Goal: Task Accomplishment & Management: Manage account settings

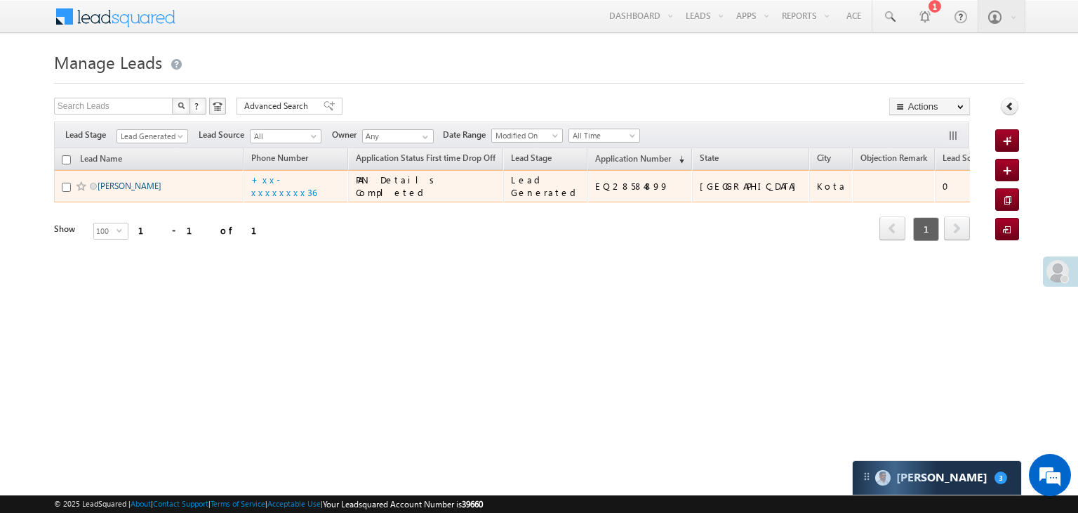
click at [121, 191] on link "[PERSON_NAME]" at bounding box center [130, 185] width 64 height 11
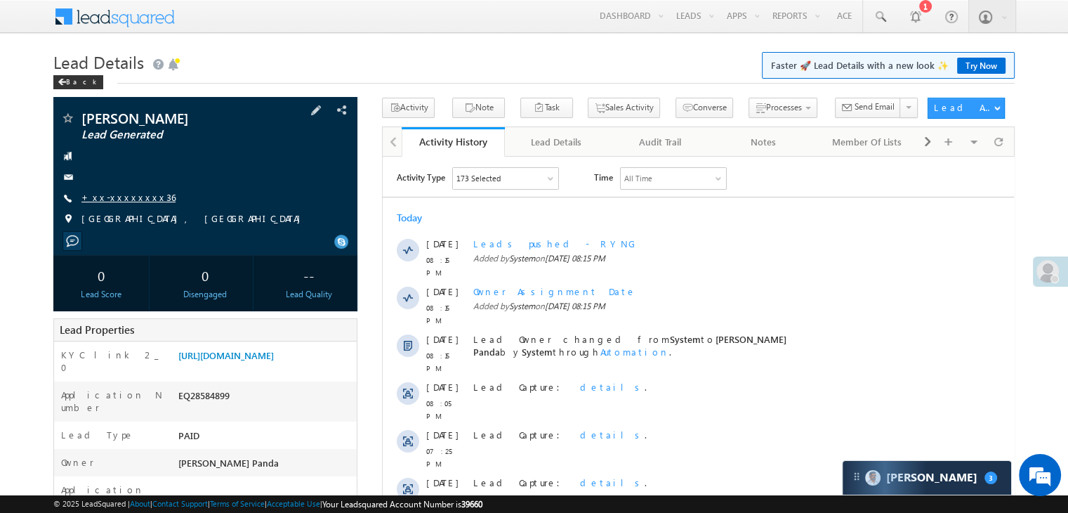
click at [129, 197] on link "+xx-xxxxxxxx36" at bounding box center [128, 197] width 94 height 12
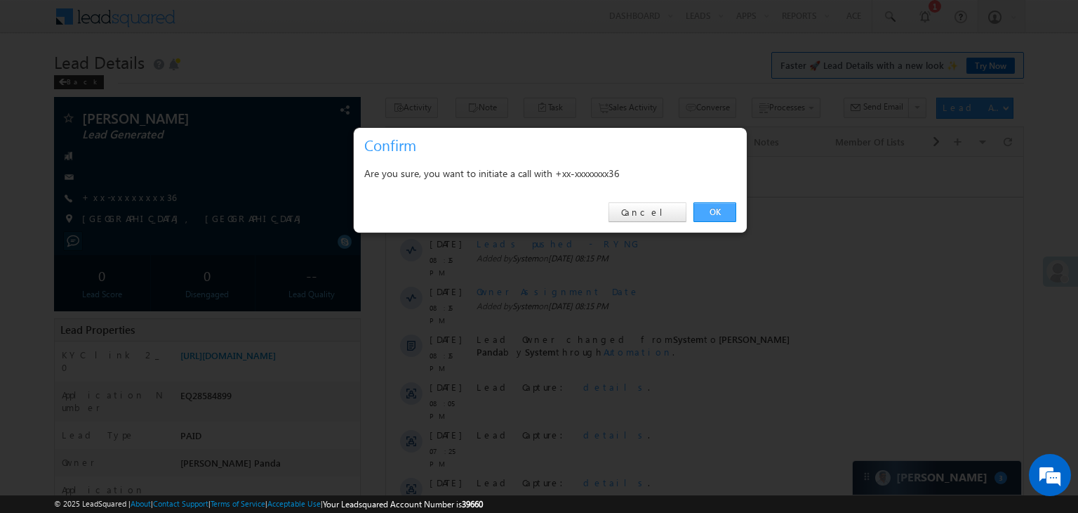
click at [713, 217] on link "OK" at bounding box center [715, 212] width 43 height 20
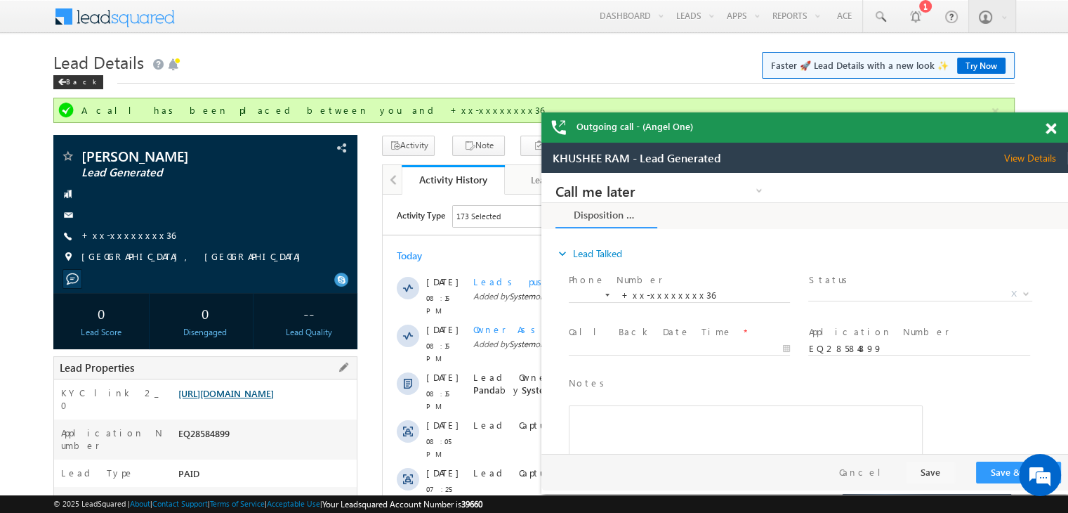
click at [0, 0] on link "[URL][DOMAIN_NAME]" at bounding box center [0, 0] width 0 height 0
click at [0, 0] on span at bounding box center [0, 0] width 0 height 0
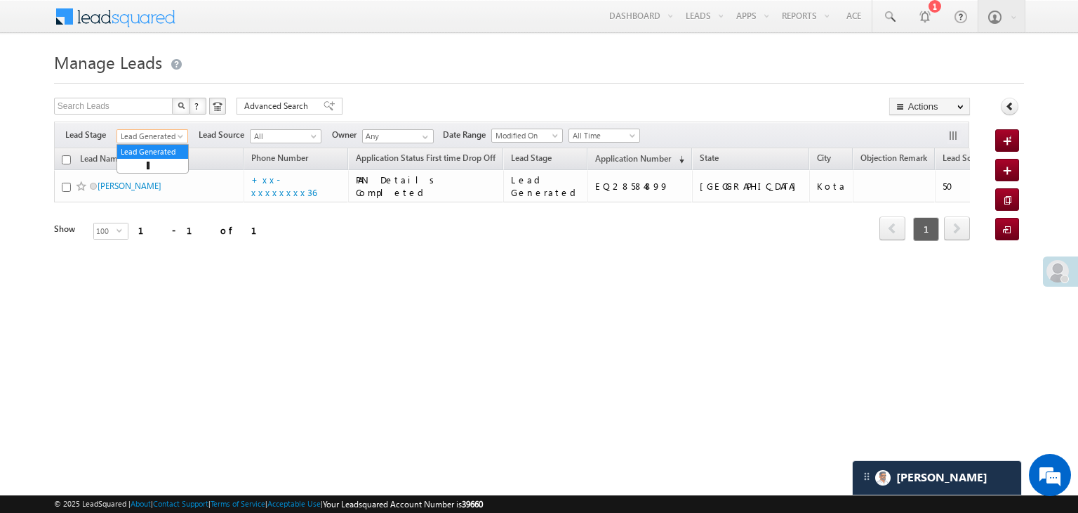
click at [180, 136] on span at bounding box center [181, 138] width 11 height 11
click at [152, 150] on link "All" at bounding box center [152, 151] width 71 height 13
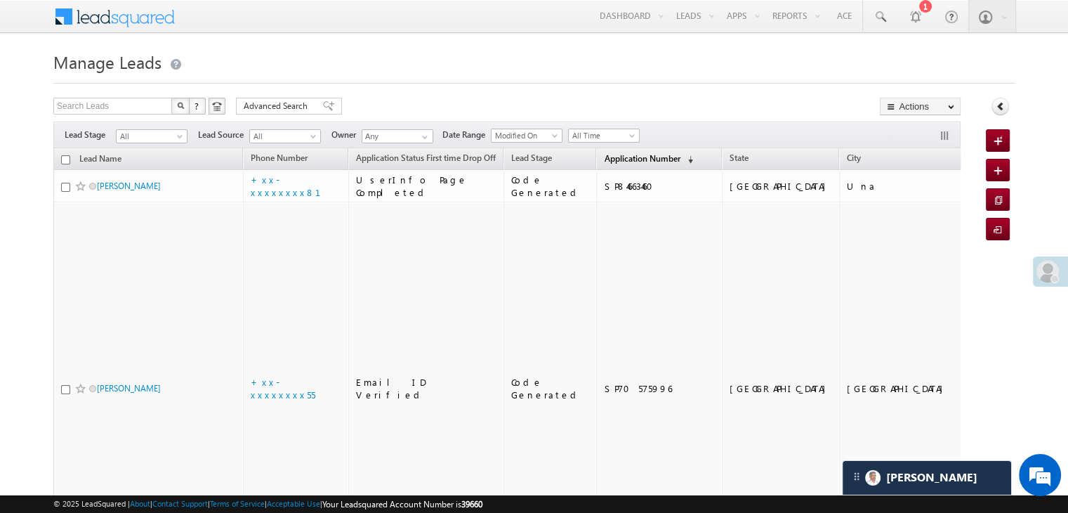
click at [612, 157] on span "Application Number" at bounding box center [642, 158] width 76 height 11
click at [597, 166] on link "Application Number (sorted descending)" at bounding box center [648, 159] width 103 height 18
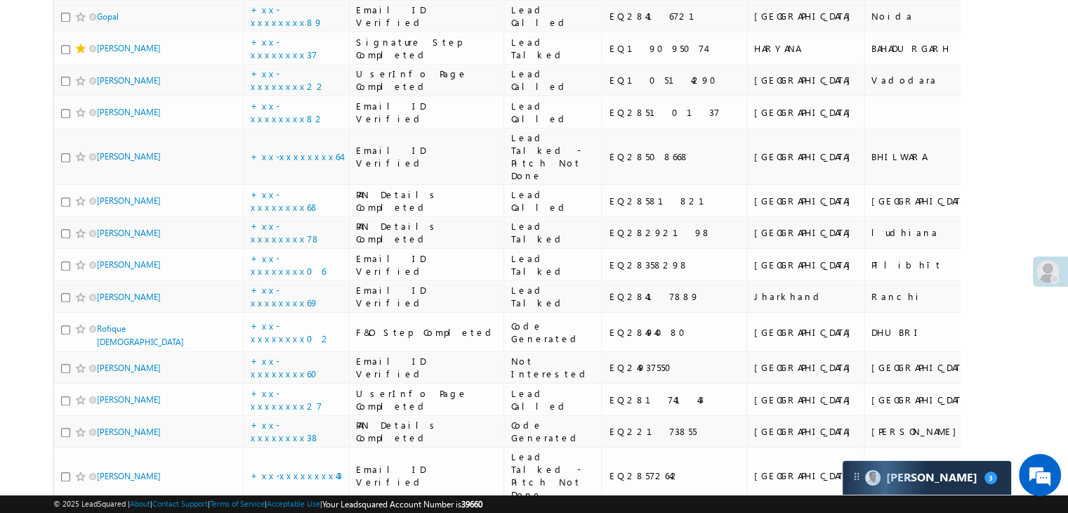
scroll to position [1053, 0]
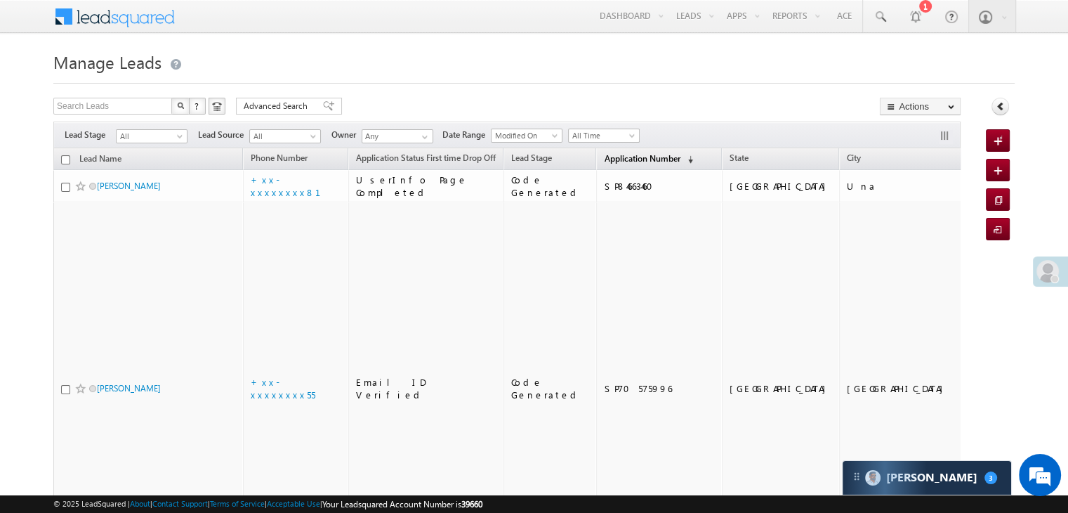
click at [623, 164] on link "Application Number (sorted descending)" at bounding box center [648, 159] width 103 height 18
click at [604, 157] on span "Application Number" at bounding box center [642, 158] width 76 height 11
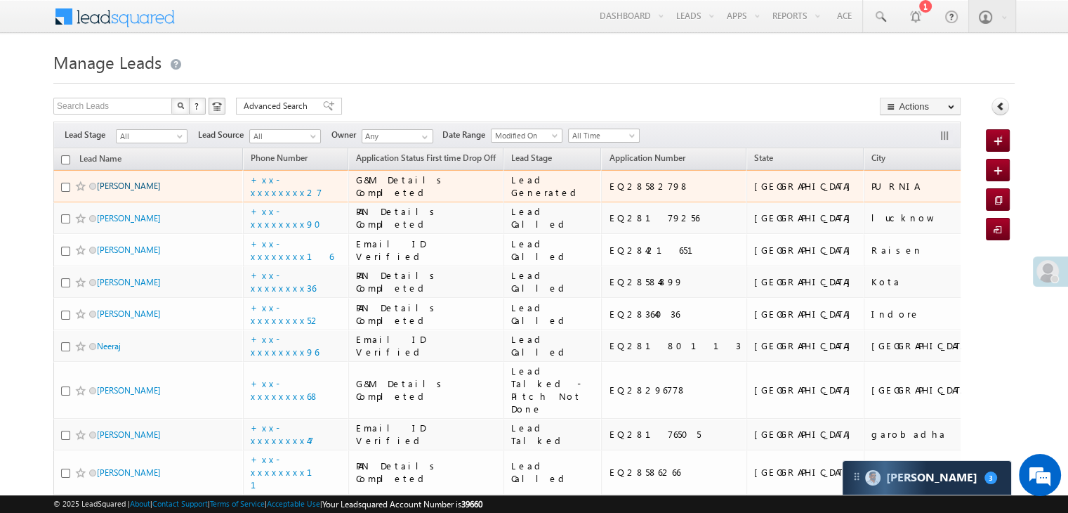
click at [112, 191] on link "[PERSON_NAME]" at bounding box center [129, 185] width 64 height 11
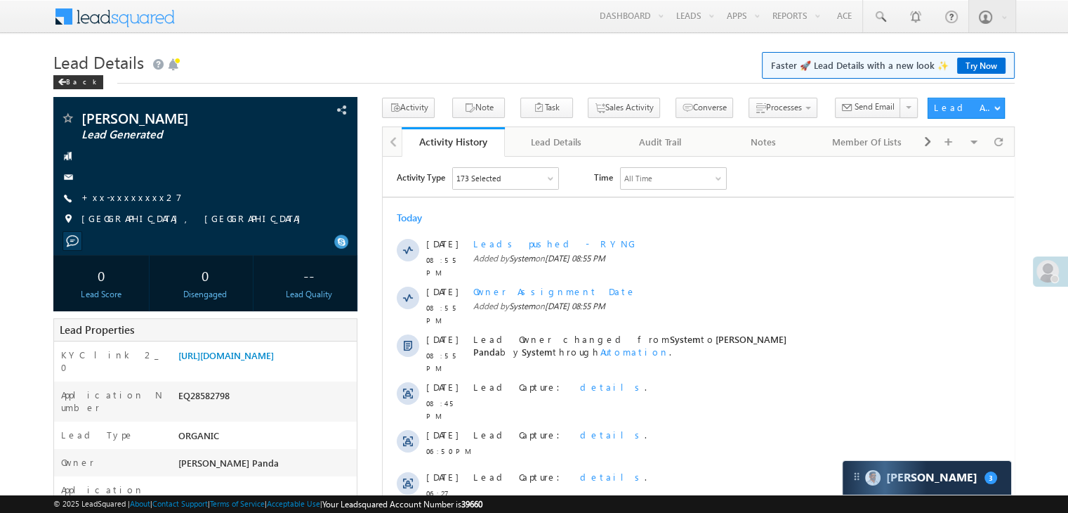
click at [115, 197] on link "+xx-xxxxxxxx27" at bounding box center [131, 197] width 100 height 12
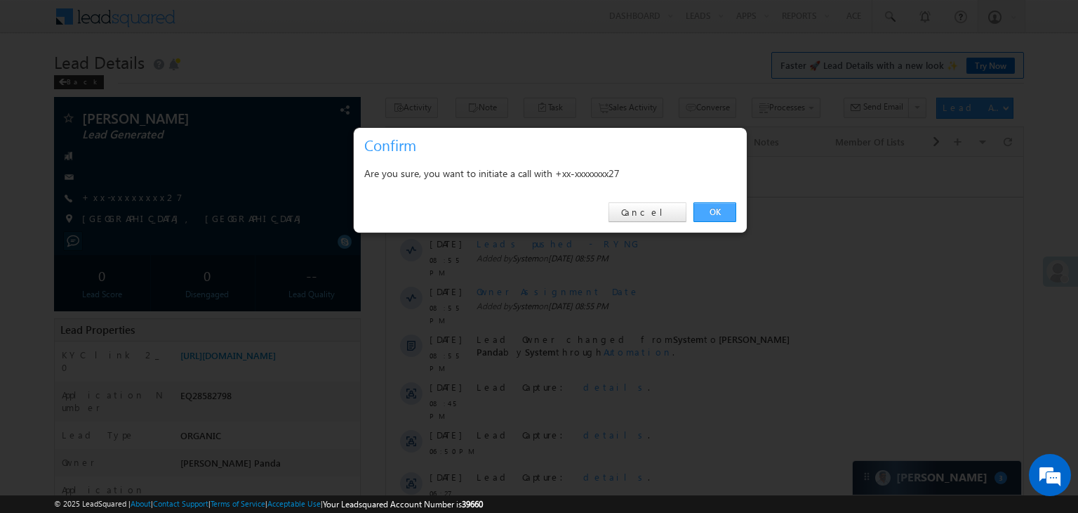
click at [706, 212] on link "OK" at bounding box center [715, 212] width 43 height 20
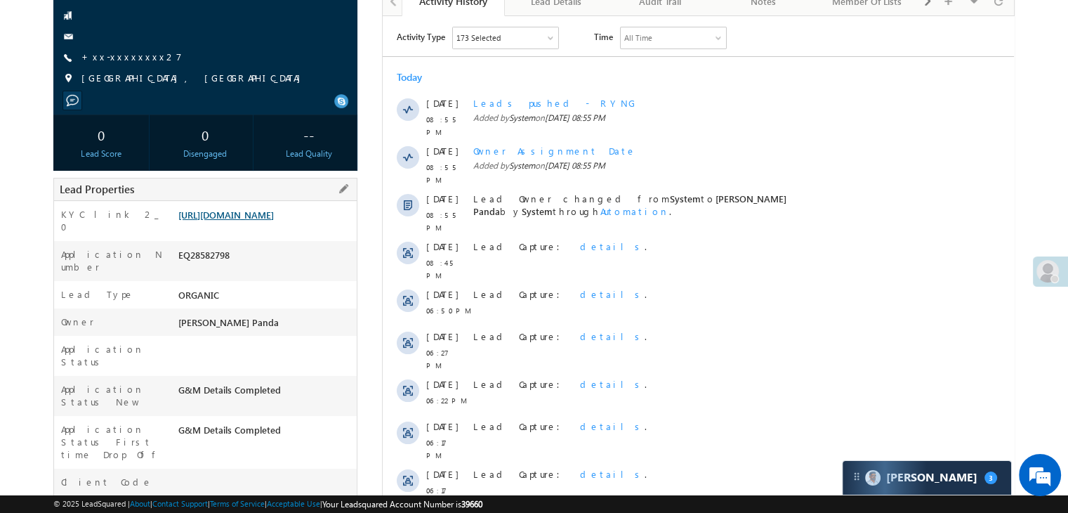
scroll to position [178, 0]
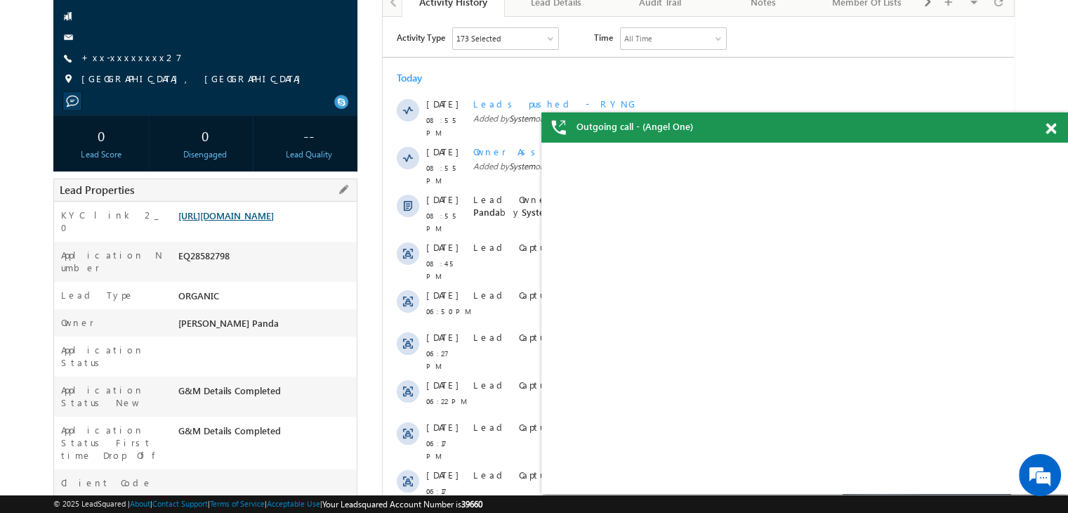
click at [240, 221] on link "[URL][DOMAIN_NAME]" at bounding box center [225, 215] width 95 height 12
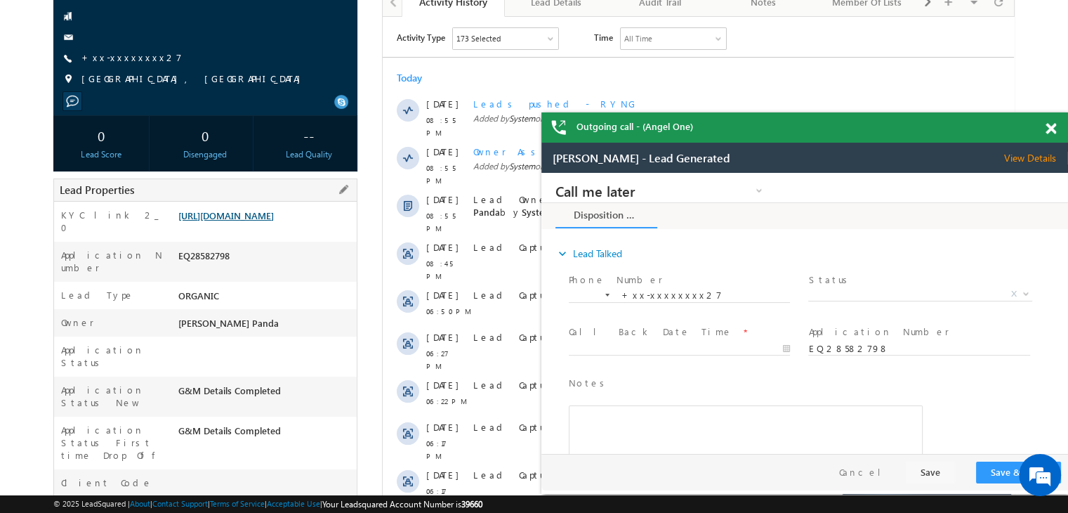
scroll to position [0, 0]
click at [902, 299] on span "X" at bounding box center [919, 294] width 223 height 14
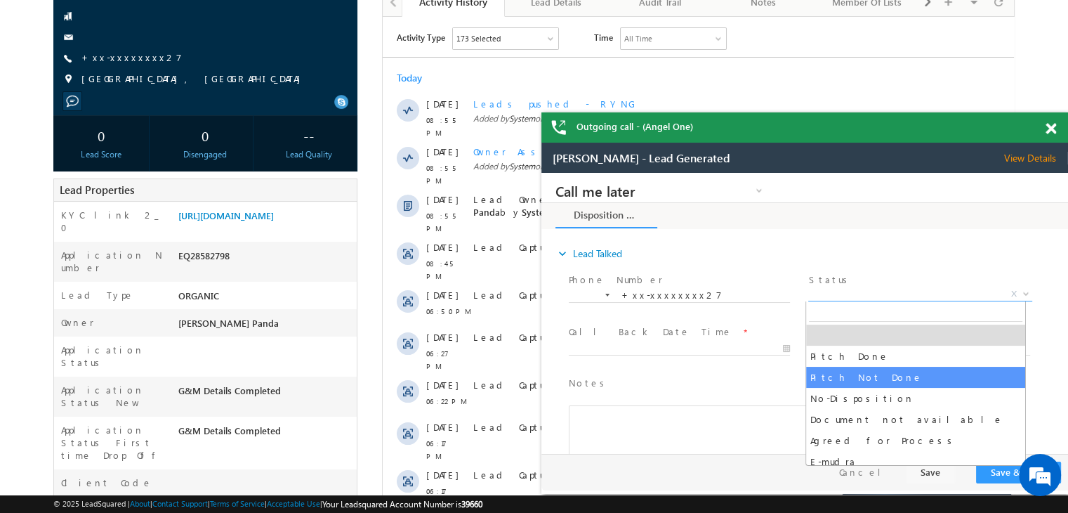
select select "Pitch Not Done"
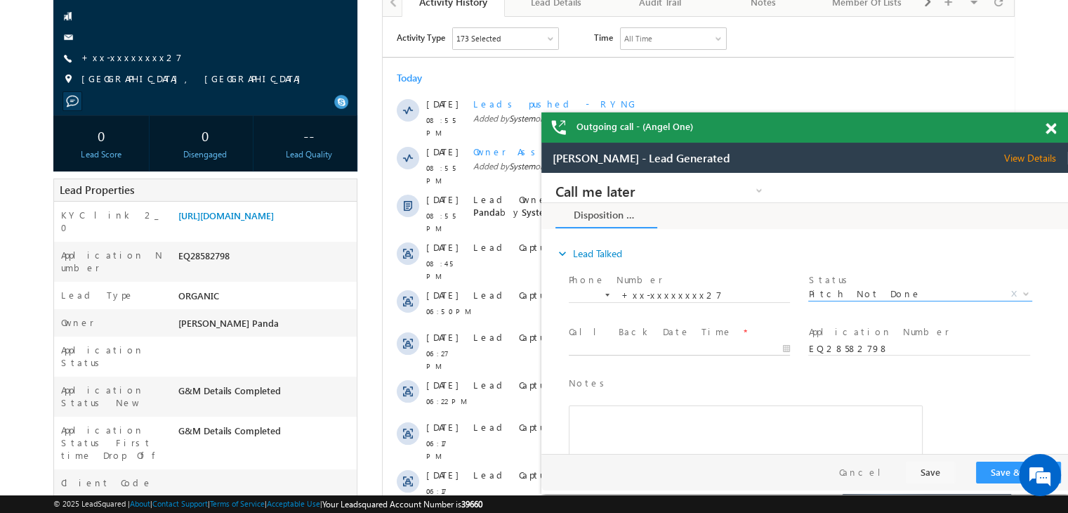
type input "[DATE] 9:05 PM"
click at [729, 348] on input "[DATE] 9:05 PM" at bounding box center [679, 349] width 221 height 14
click at [1011, 473] on button "Save & Close" at bounding box center [1018, 472] width 85 height 22
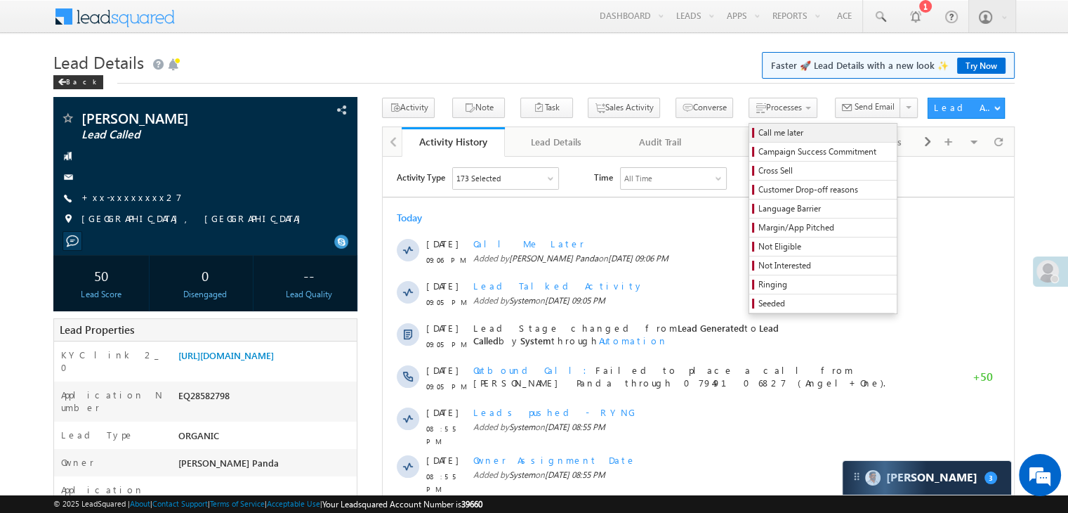
click at [758, 133] on span "Call me later" at bounding box center [824, 132] width 133 height 13
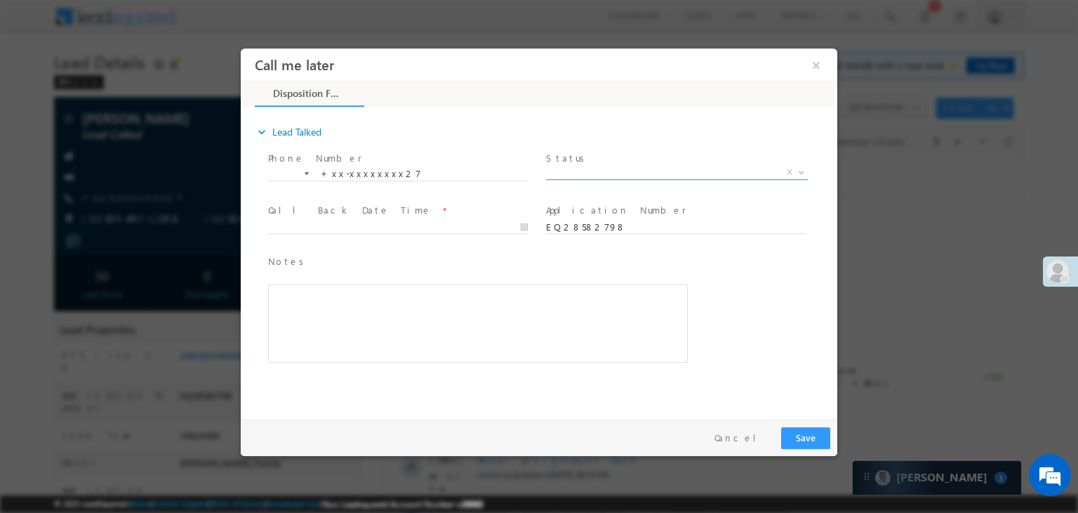
click at [657, 168] on span "X" at bounding box center [677, 173] width 262 height 14
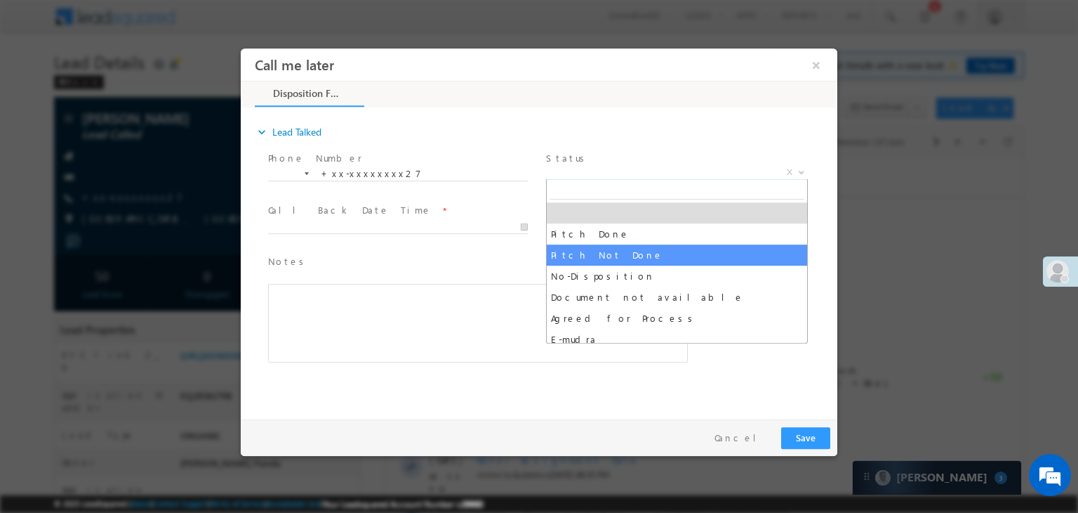
select select "Pitch Not Done"
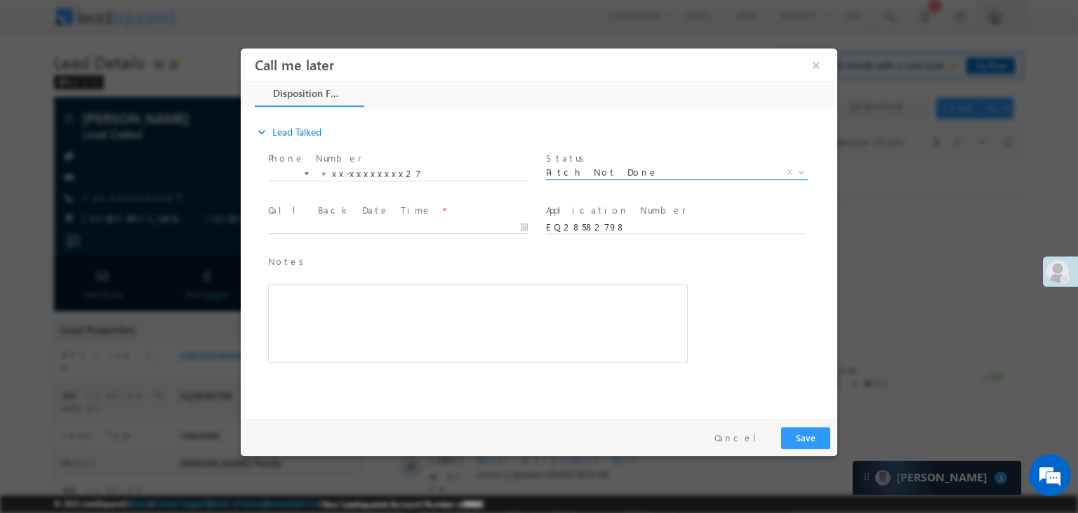
type input "09/08/25 9:06 PM"
click at [424, 223] on input "09/08/25 9:06 PM" at bounding box center [398, 227] width 260 height 14
click at [802, 432] on button "Save" at bounding box center [805, 438] width 49 height 22
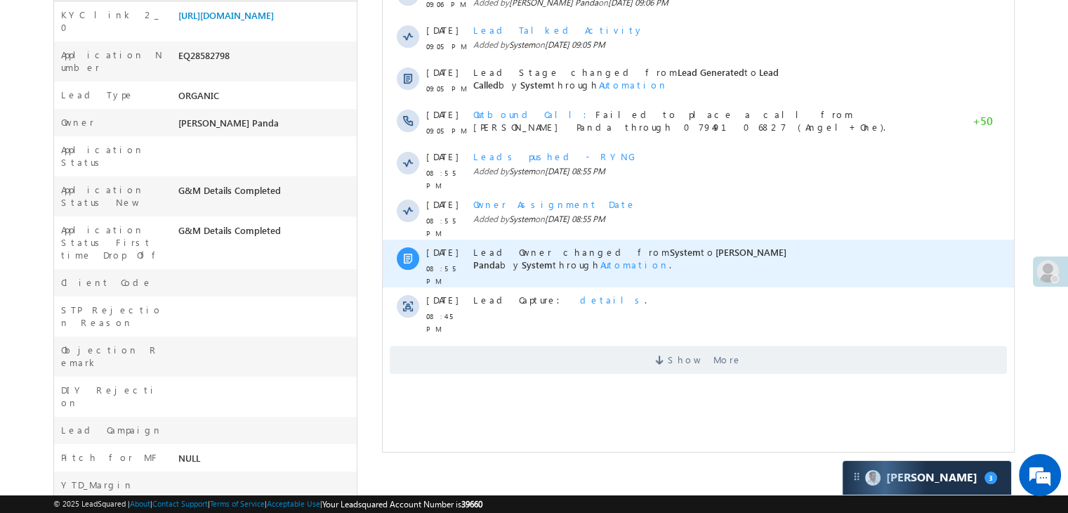
scroll to position [351, 0]
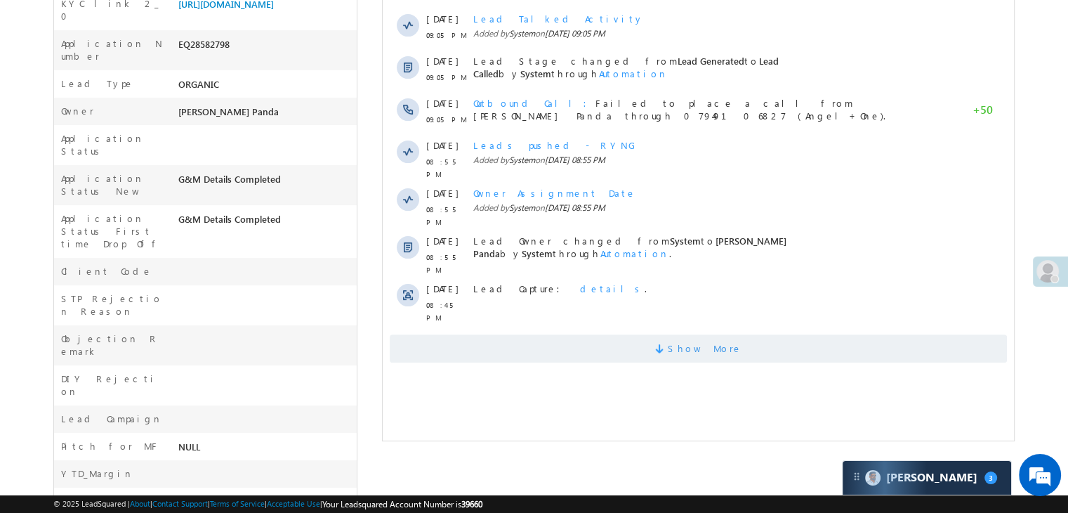
click at [703, 334] on span "Show More" at bounding box center [705, 348] width 74 height 28
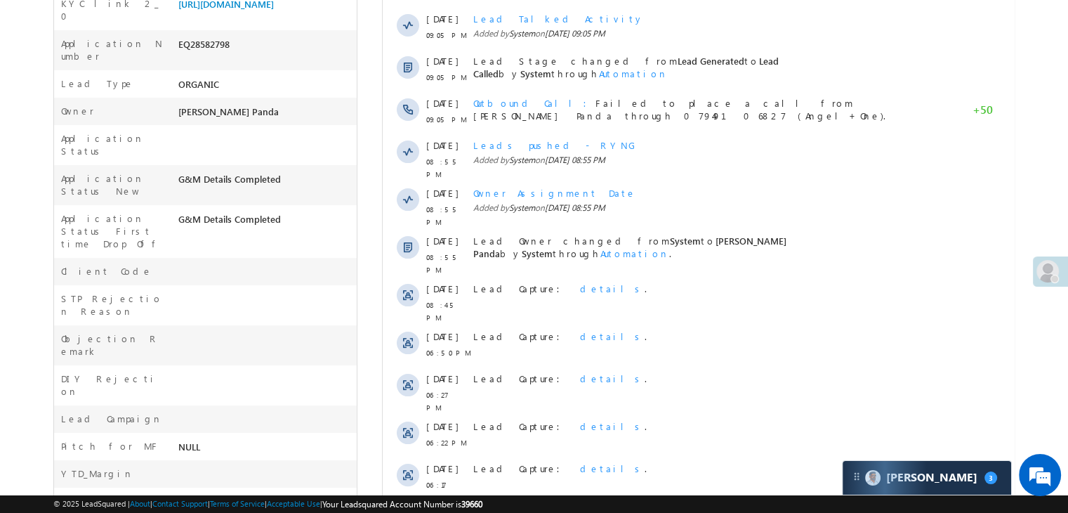
scroll to position [0, 0]
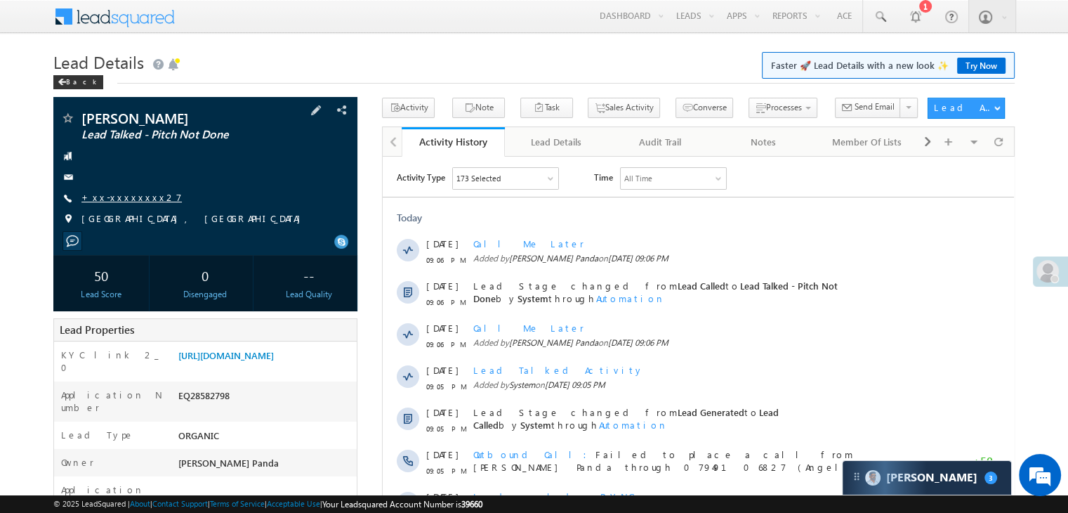
click at [110, 197] on link "+xx-xxxxxxxx27" at bounding box center [131, 197] width 100 height 12
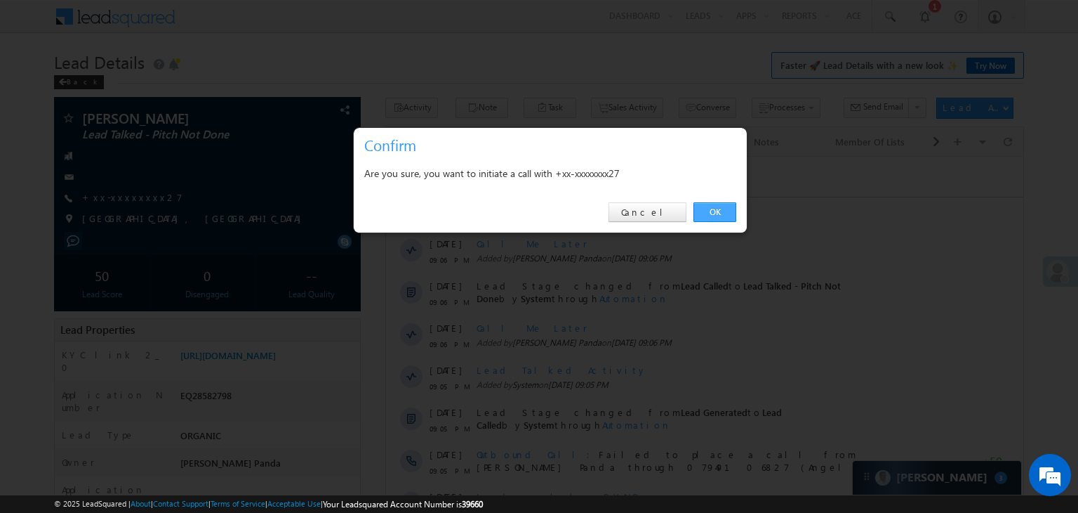
click at [718, 211] on link "OK" at bounding box center [715, 212] width 43 height 20
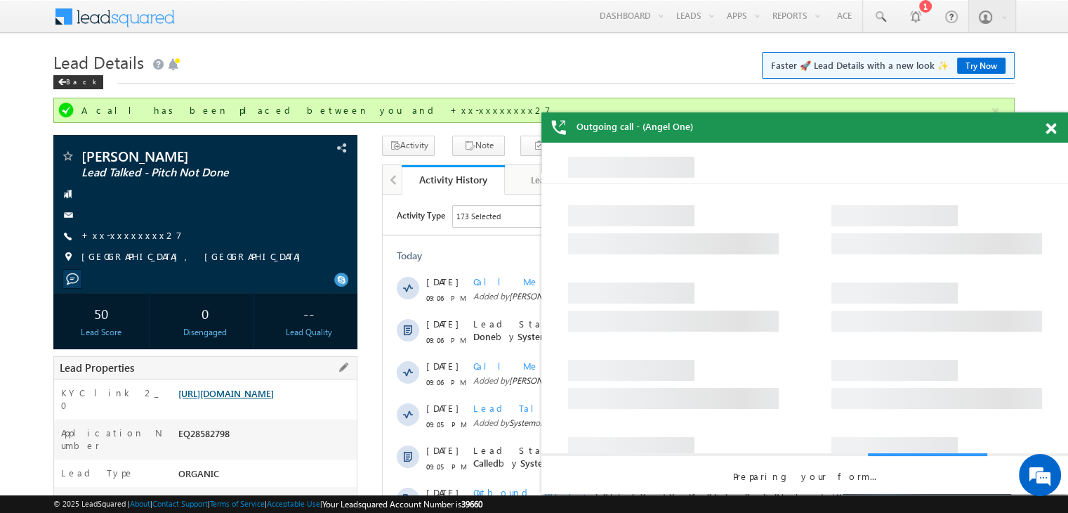
click at [267, 399] on link "[URL][DOMAIN_NAME]" at bounding box center [225, 393] width 95 height 12
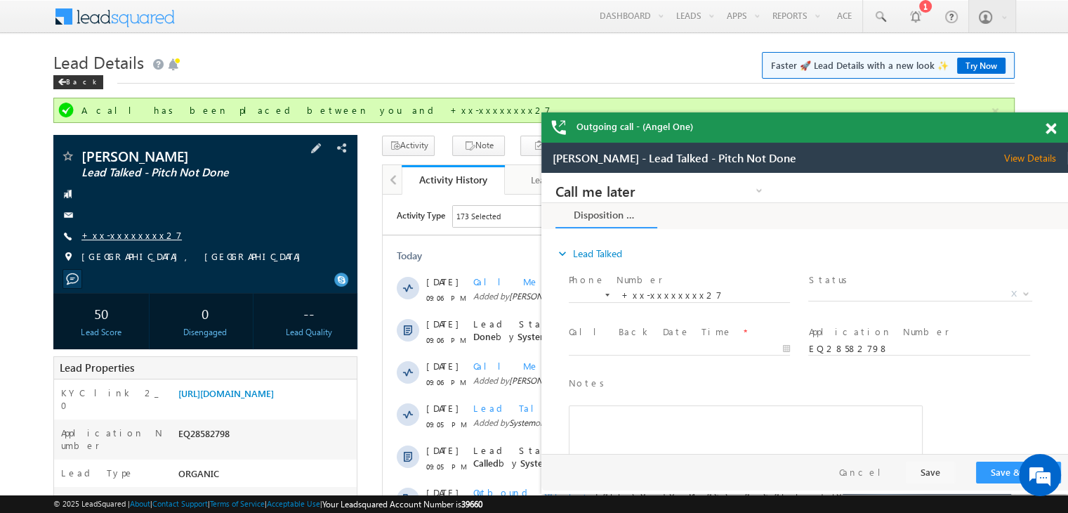
click at [114, 240] on link "+xx-xxxxxxxx27" at bounding box center [131, 235] width 100 height 12
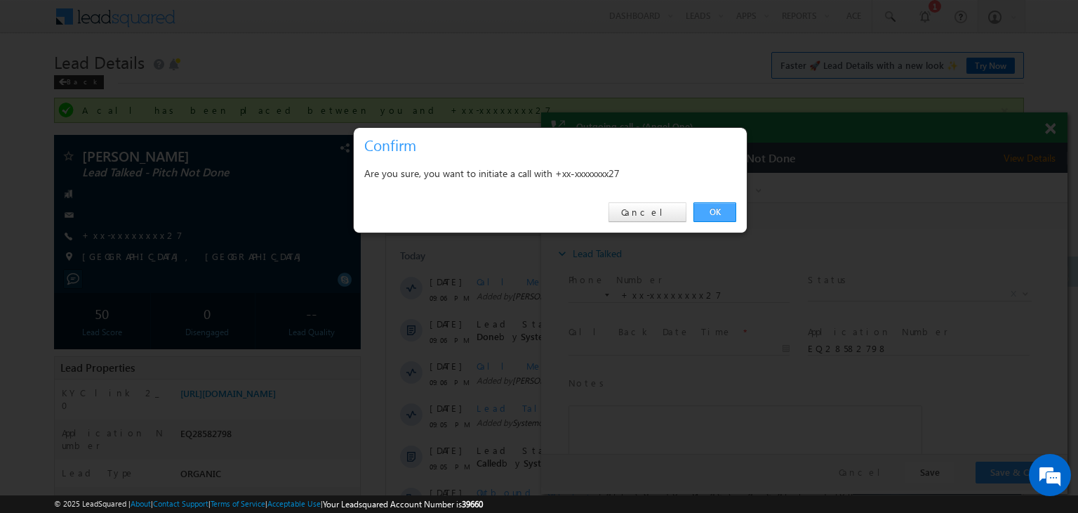
drag, startPoint x: 699, startPoint y: 209, endPoint x: 157, endPoint y: 36, distance: 568.2
click at [699, 209] on link "OK" at bounding box center [715, 212] width 43 height 20
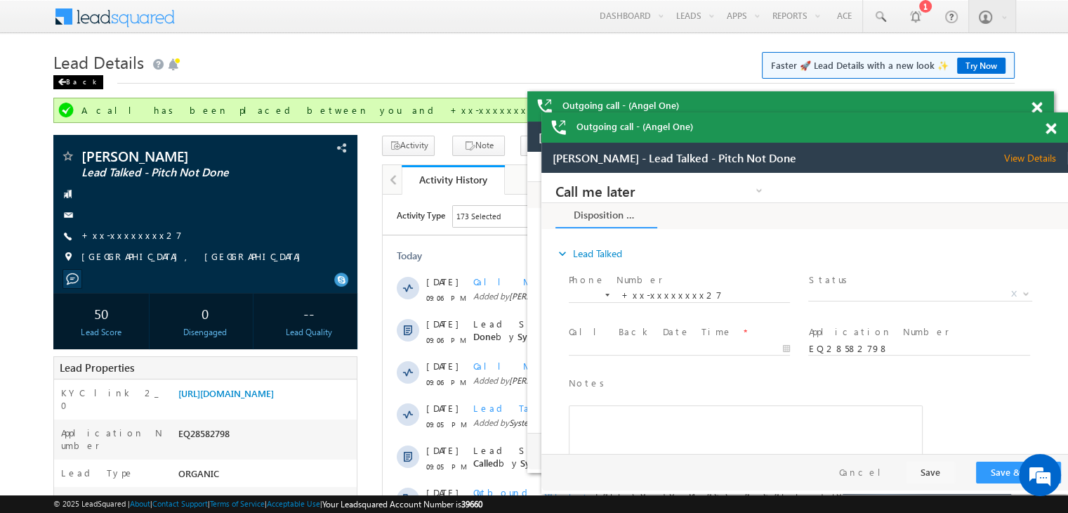
click at [0, 0] on div "Back" at bounding box center [0, 0] width 0 height 0
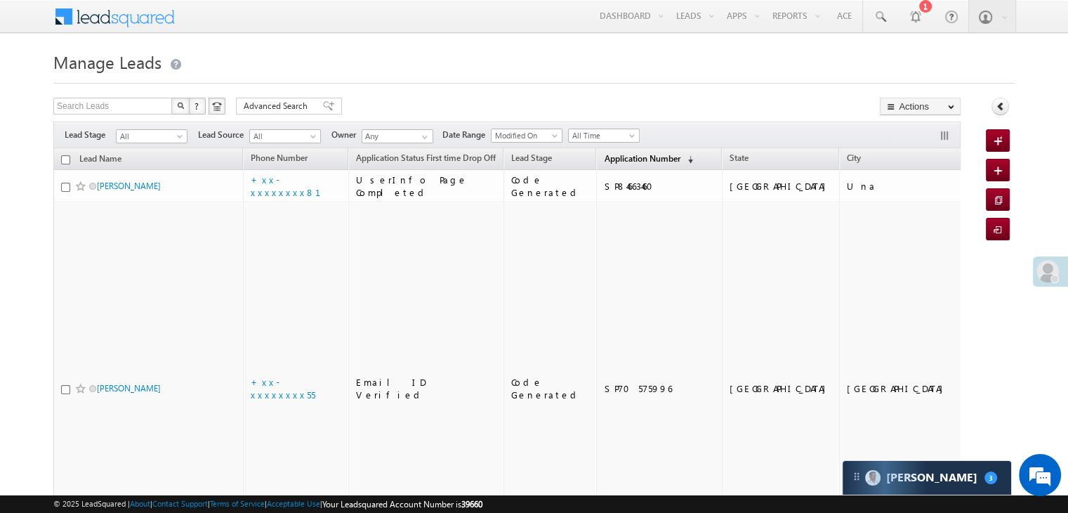
click at [604, 161] on span "Application Number" at bounding box center [642, 158] width 76 height 11
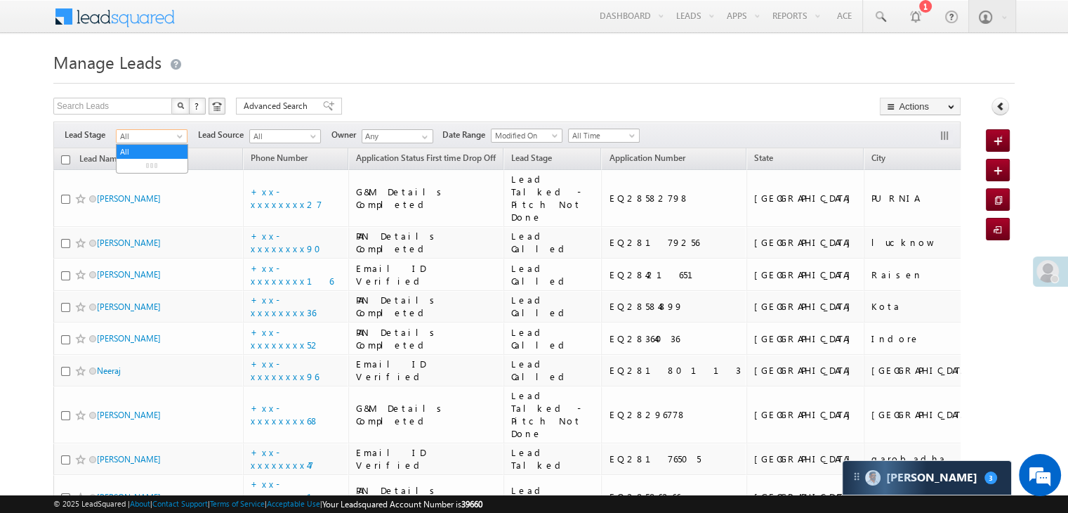
click at [178, 137] on span at bounding box center [181, 138] width 11 height 11
click at [157, 171] on link "Lead Generated" at bounding box center [152, 165] width 71 height 13
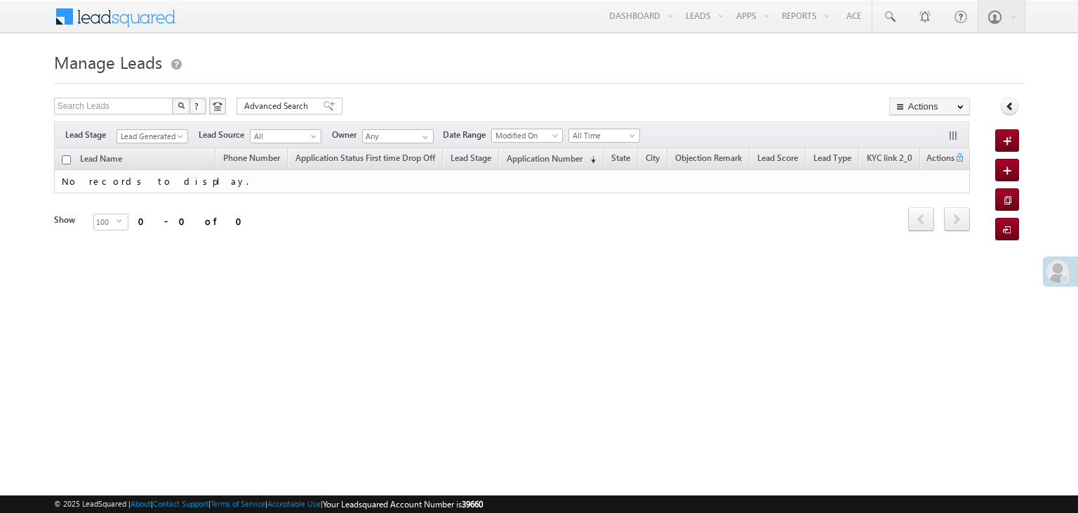
click at [167, 143] on link "Lead Generated" at bounding box center [153, 136] width 72 height 14
click at [166, 138] on span "Lead Generated" at bounding box center [150, 136] width 67 height 13
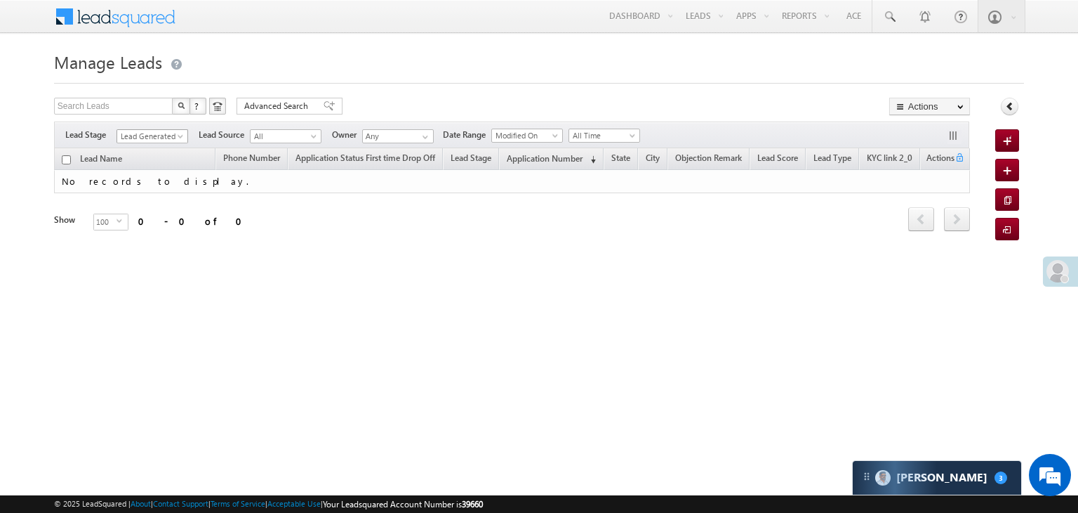
click at [173, 137] on span "Lead Generated" at bounding box center [150, 136] width 67 height 13
click at [181, 136] on span at bounding box center [181, 138] width 11 height 11
click at [160, 149] on link "All" at bounding box center [152, 151] width 71 height 13
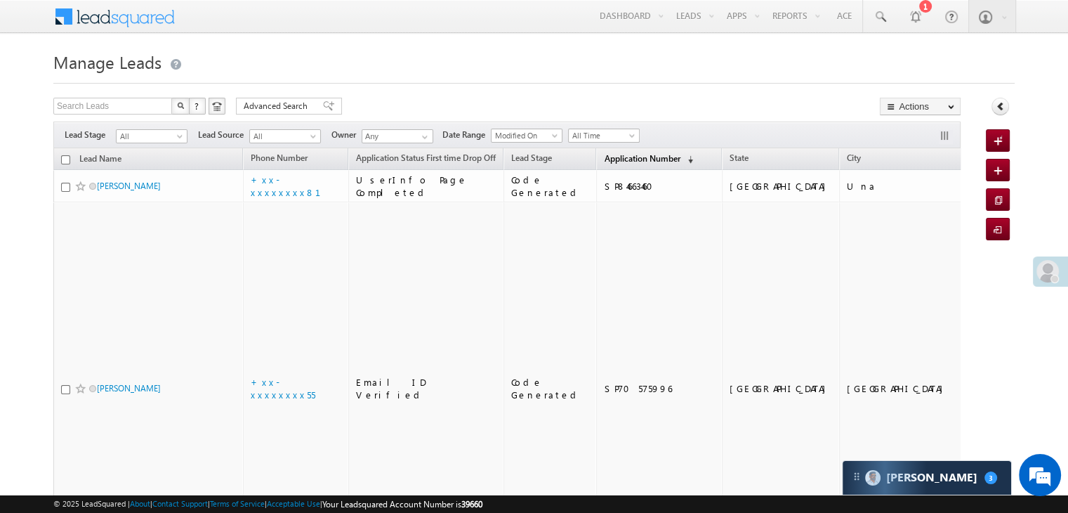
click at [604, 159] on span "Application Number" at bounding box center [642, 158] width 76 height 11
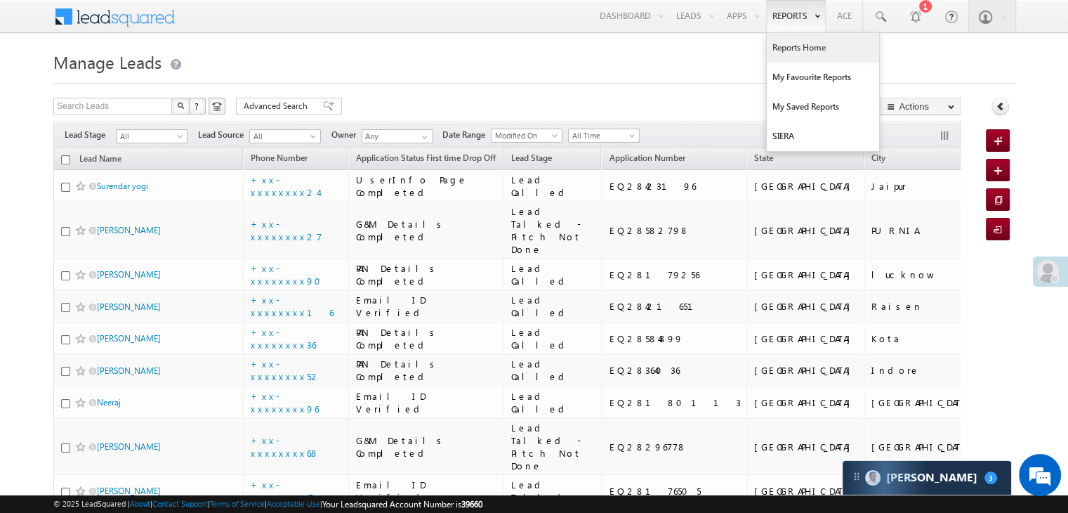
click at [792, 44] on link "Reports Home" at bounding box center [823, 47] width 112 height 29
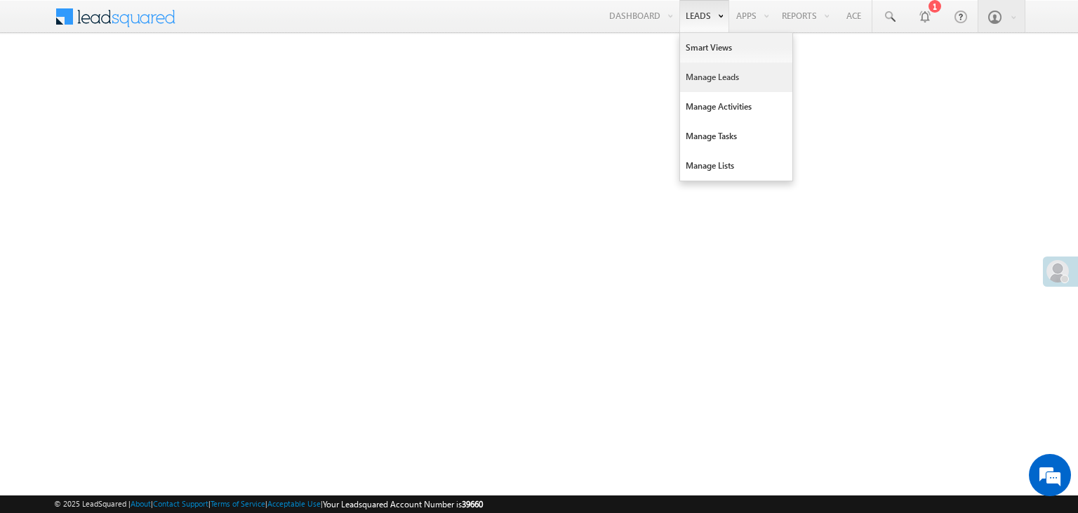
click at [686, 77] on link "Manage Leads" at bounding box center [736, 76] width 112 height 29
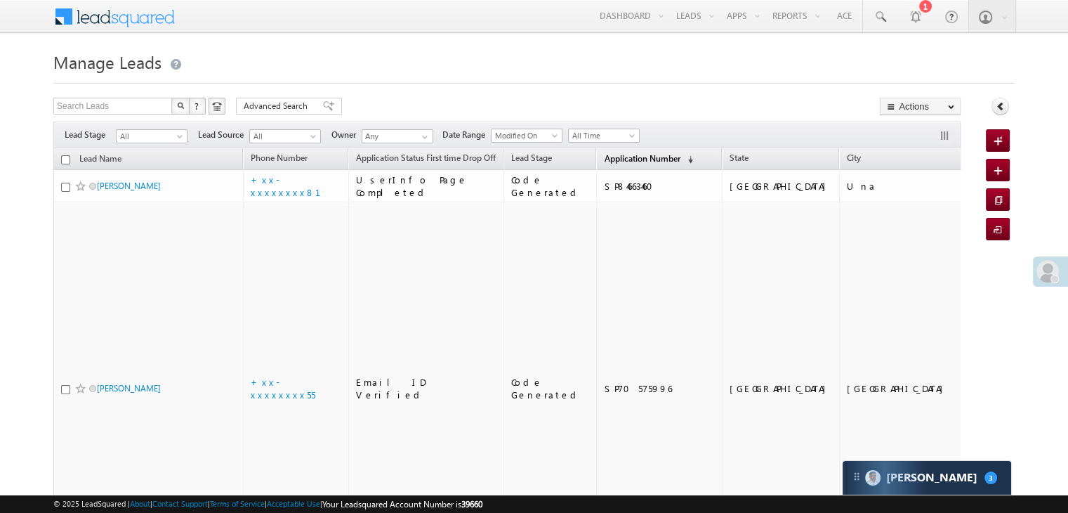
click at [604, 157] on span "Application Number" at bounding box center [642, 158] width 76 height 11
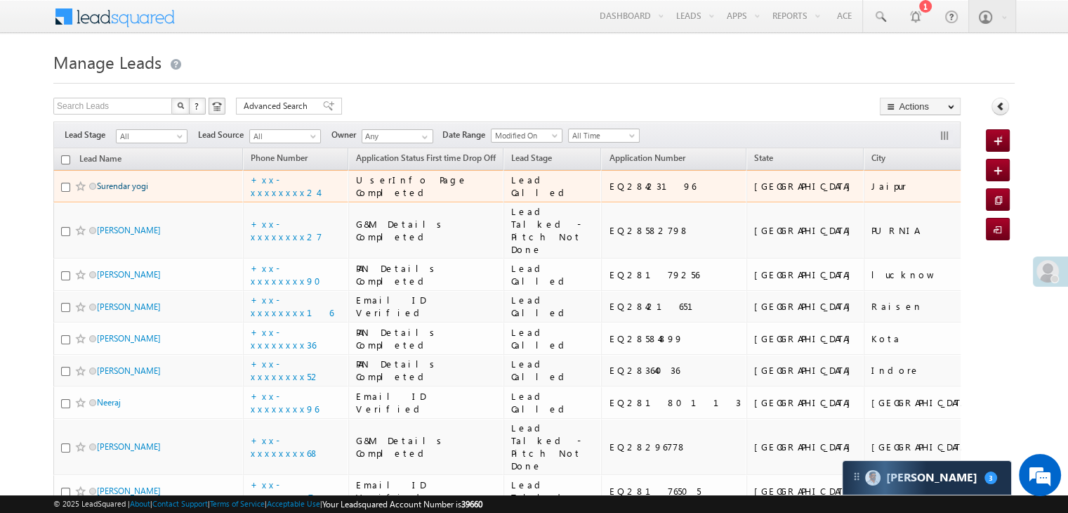
click at [120, 191] on link "Surendar yogi" at bounding box center [122, 185] width 51 height 11
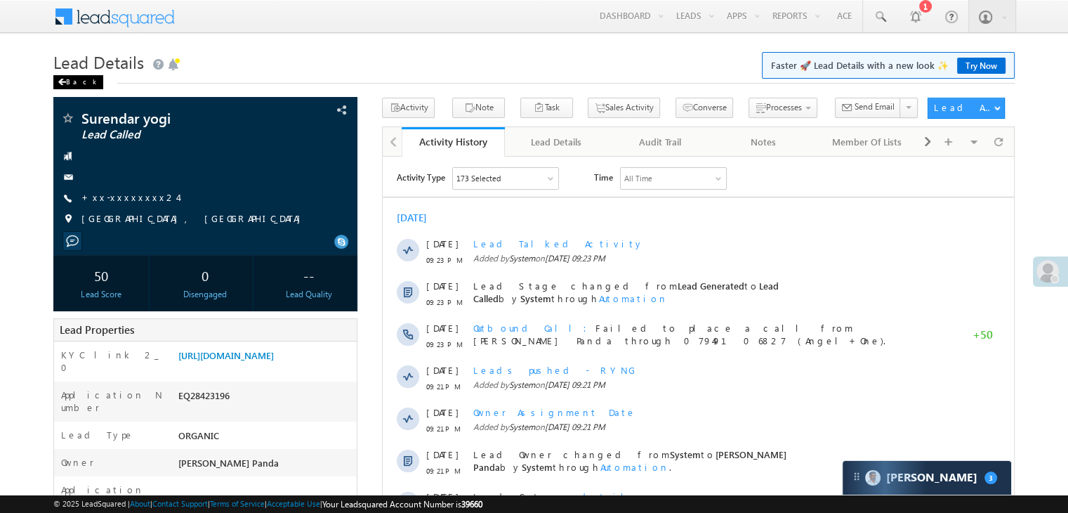
click at [68, 81] on div "Back" at bounding box center [78, 82] width 50 height 14
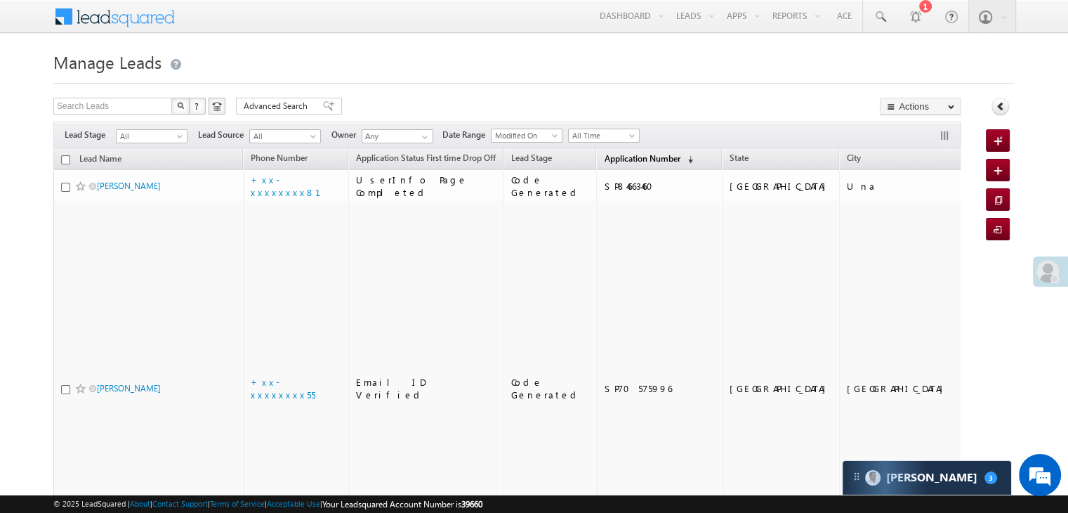
click at [604, 158] on span "Application Number" at bounding box center [642, 158] width 76 height 11
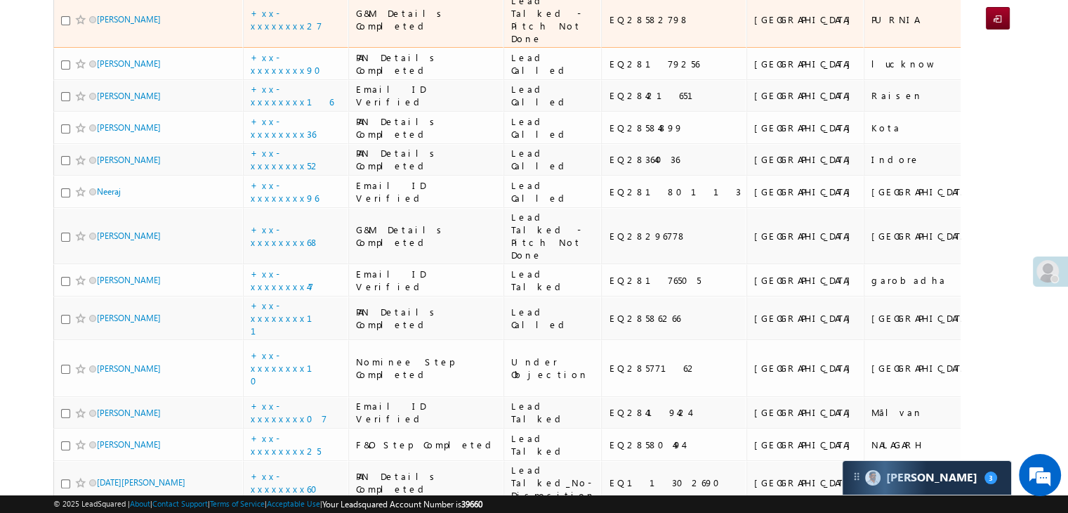
scroll to position [70, 0]
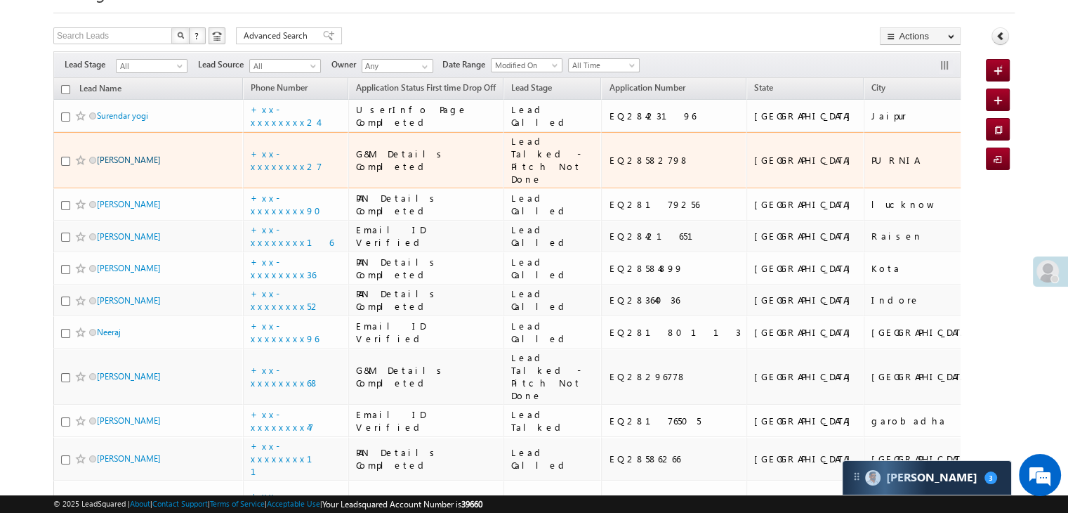
click at [114, 165] on link "[PERSON_NAME]" at bounding box center [129, 159] width 64 height 11
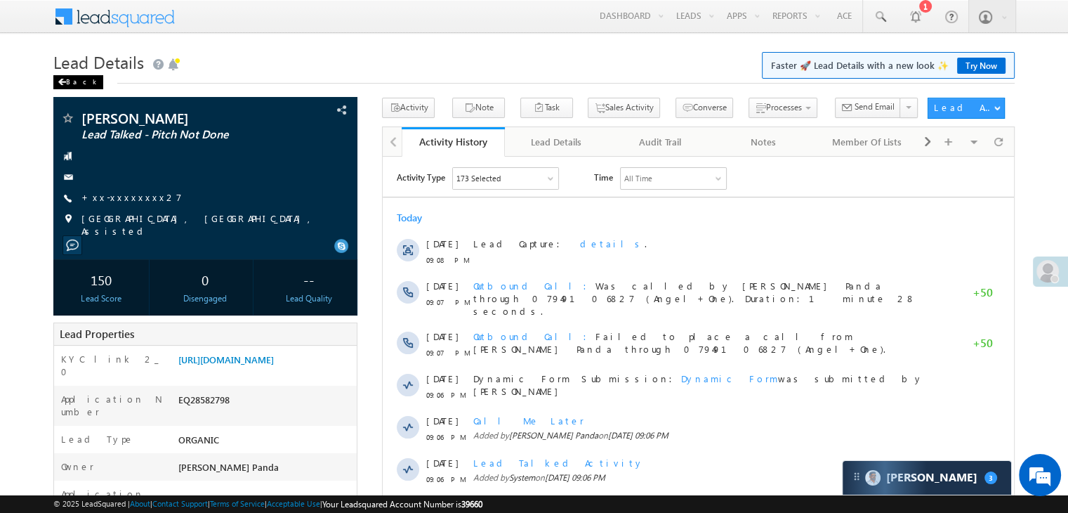
click at [74, 79] on div "Back" at bounding box center [78, 82] width 50 height 14
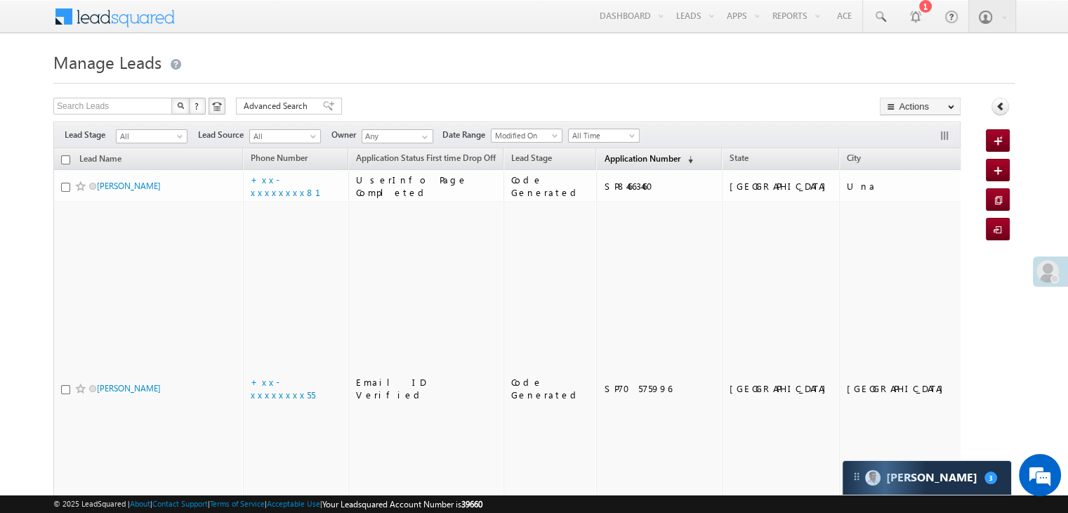
click at [615, 159] on span "Application Number" at bounding box center [642, 158] width 76 height 11
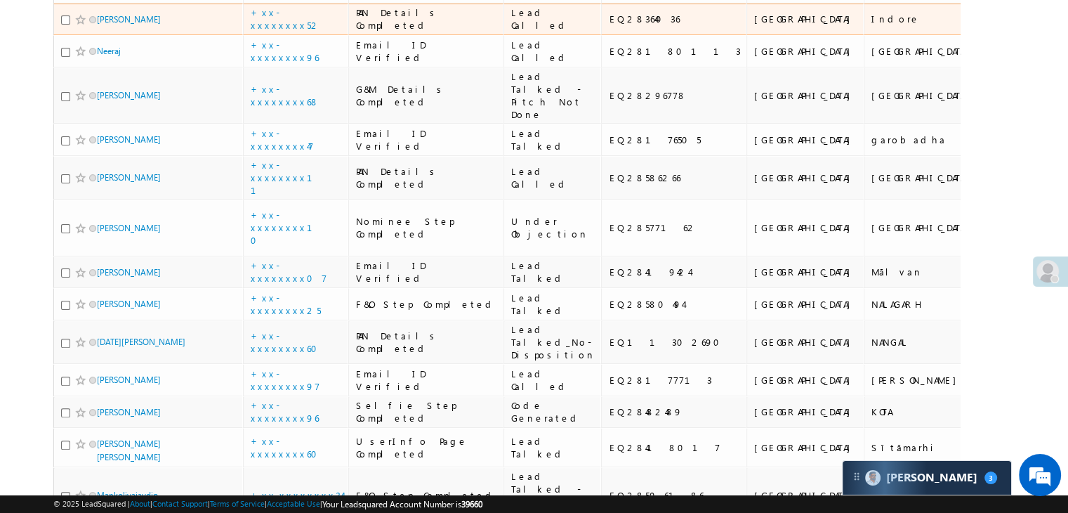
scroll to position [702, 0]
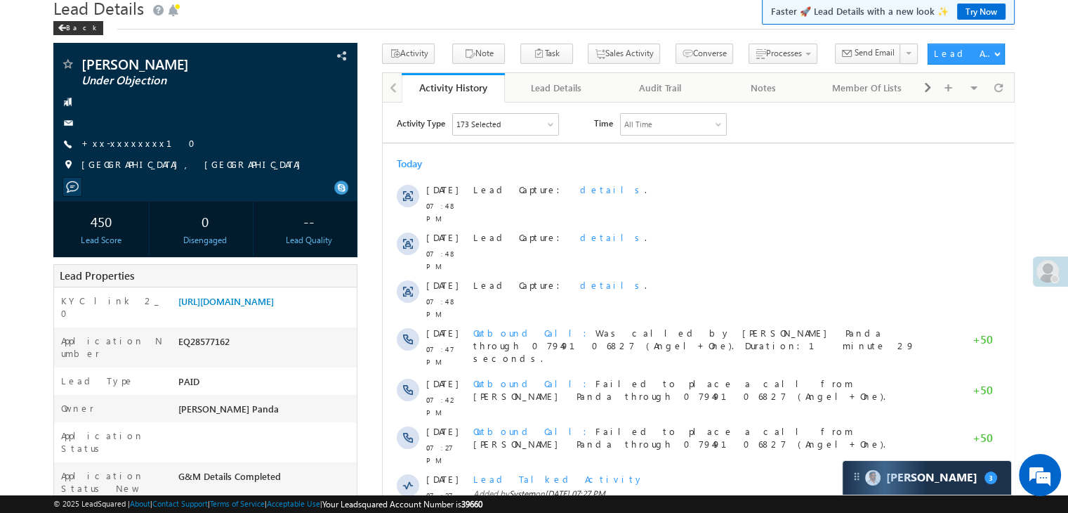
scroll to position [140, 0]
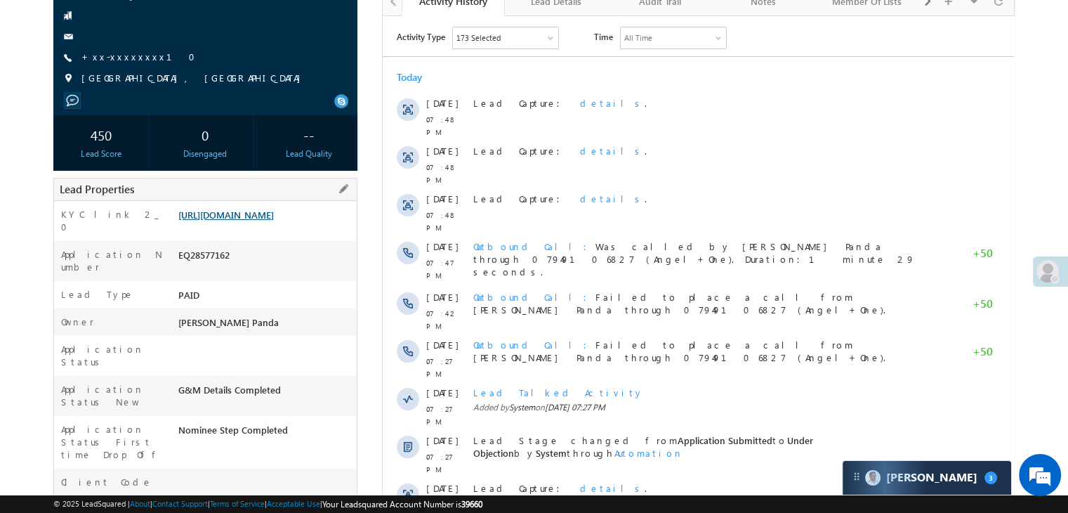
click at [274, 220] on link "[URL][DOMAIN_NAME]" at bounding box center [225, 215] width 95 height 12
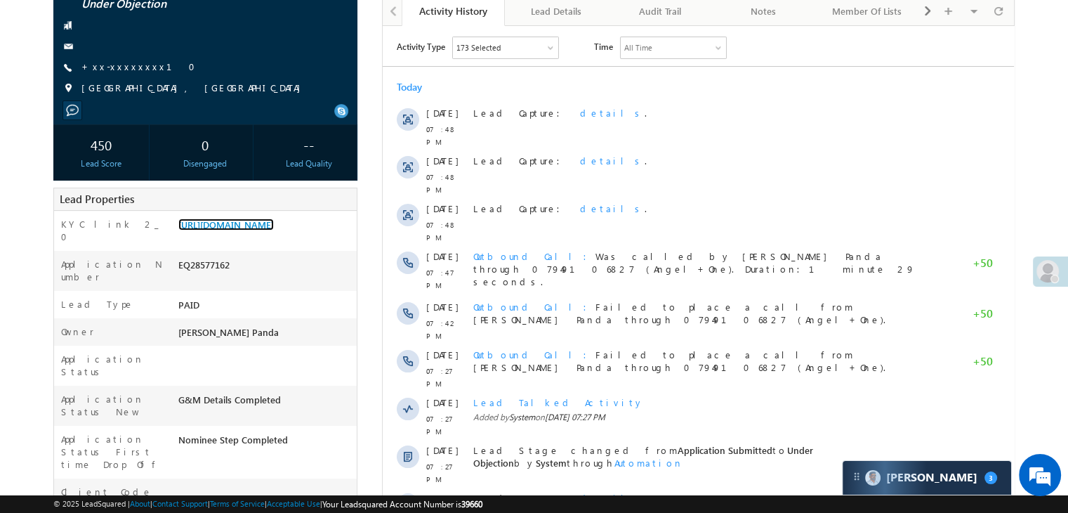
scroll to position [0, 0]
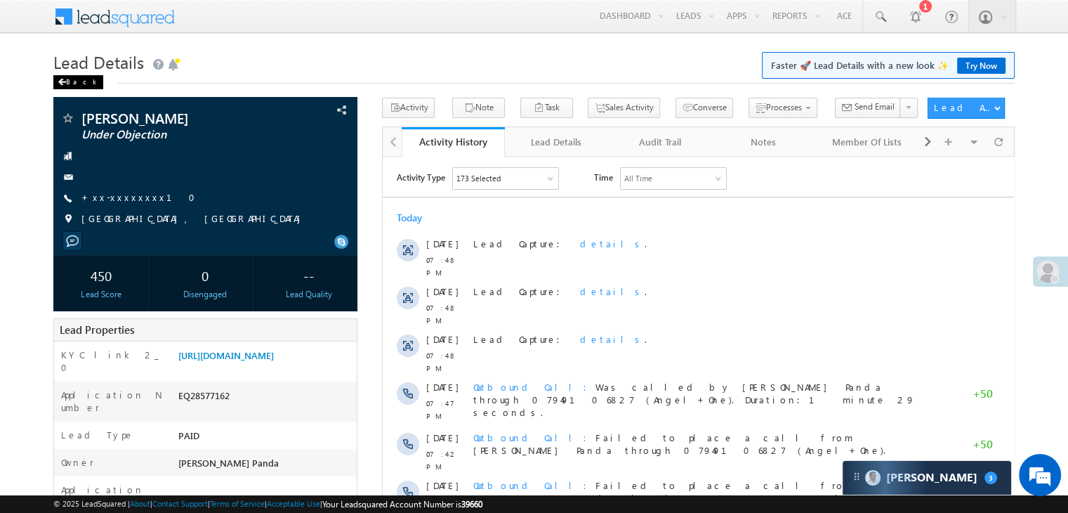
click at [62, 84] on span at bounding box center [62, 82] width 8 height 7
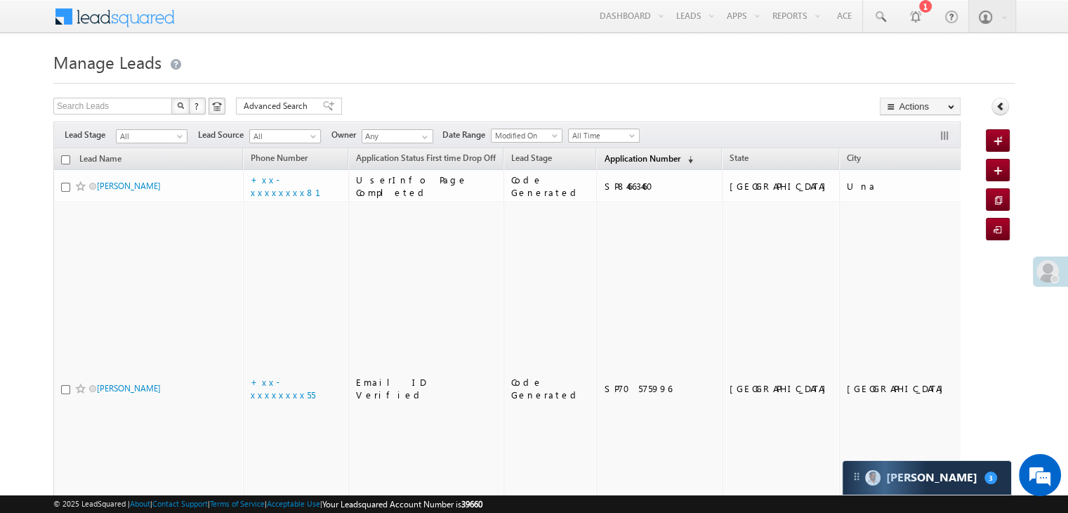
click at [623, 156] on span "Application Number" at bounding box center [642, 158] width 76 height 11
click at [604, 154] on span "Application Number" at bounding box center [642, 158] width 76 height 11
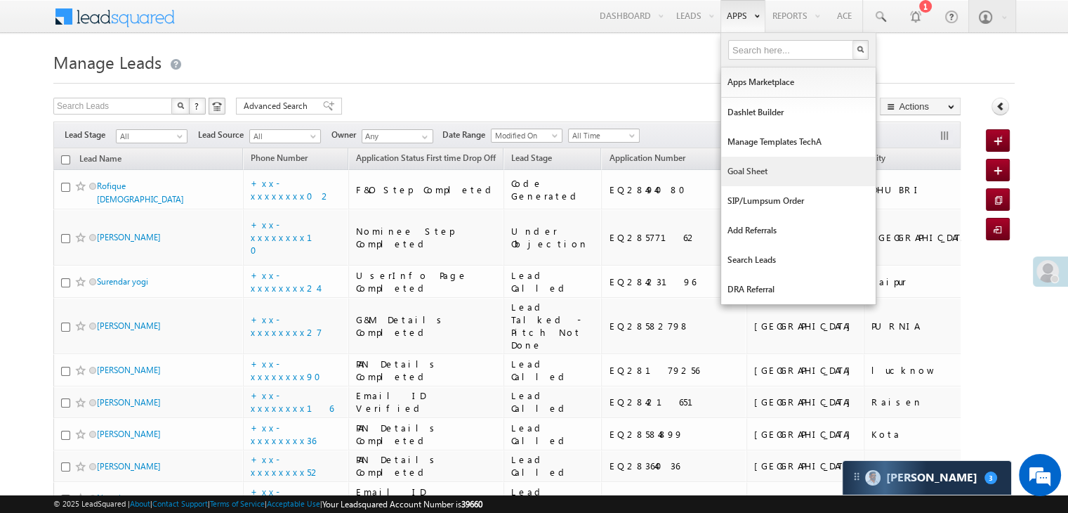
click at [743, 176] on link "Goal Sheet" at bounding box center [798, 171] width 154 height 29
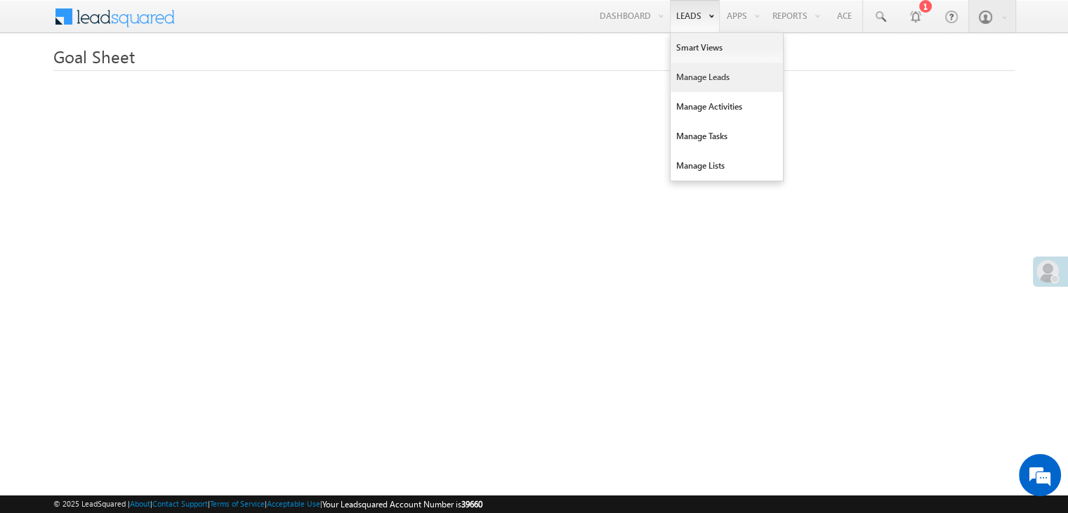
click at [699, 71] on link "Manage Leads" at bounding box center [726, 76] width 112 height 29
